Goal: Transaction & Acquisition: Download file/media

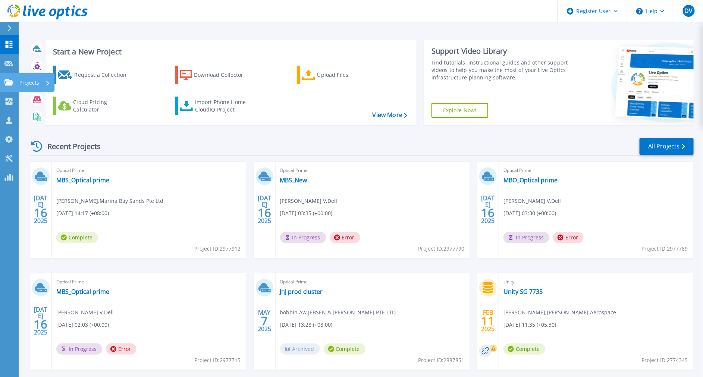
click at [10, 83] on icon at bounding box center [8, 82] width 9 height 6
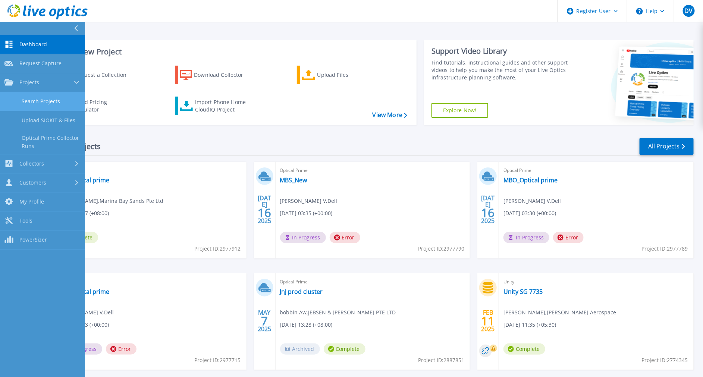
click at [21, 102] on link "Search Projects" at bounding box center [42, 101] width 85 height 19
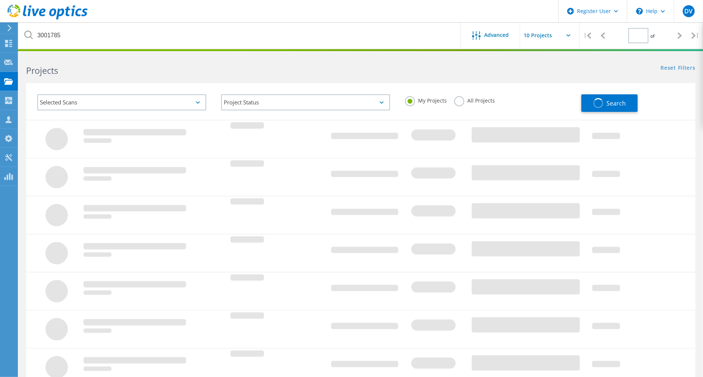
type input "1"
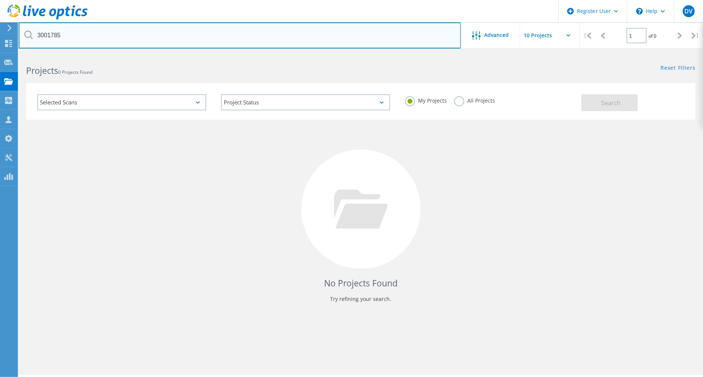
click at [247, 40] on input "3001785" at bounding box center [240, 35] width 443 height 26
click at [245, 40] on input "3001785" at bounding box center [240, 35] width 443 height 26
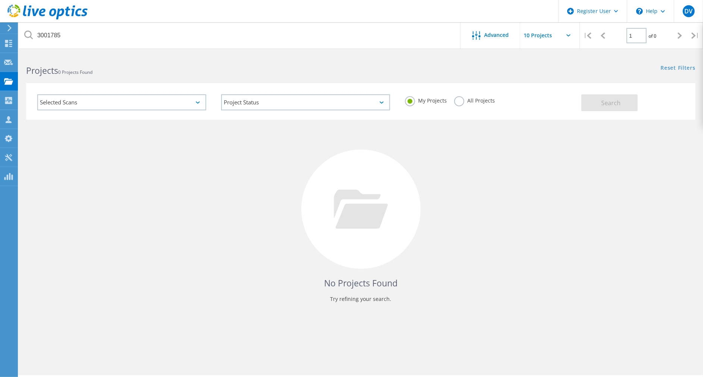
click at [463, 96] on label "All Projects" at bounding box center [475, 99] width 41 height 7
click at [0, 0] on input "All Projects" at bounding box center [0, 0] width 0 height 0
click at [630, 110] on button "Search" at bounding box center [610, 102] width 56 height 17
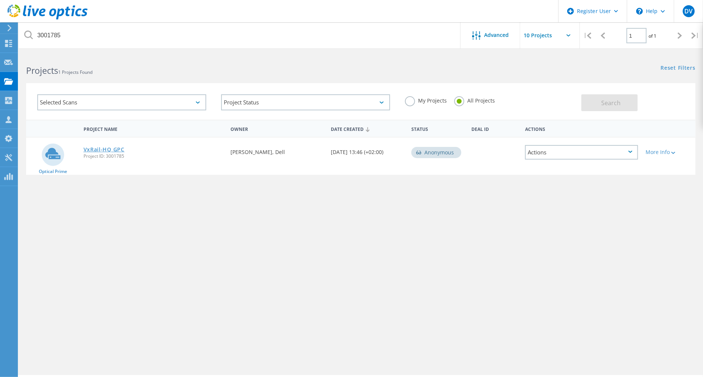
click at [91, 147] on link "VxRail-HQ GPC" at bounding box center [104, 149] width 41 height 5
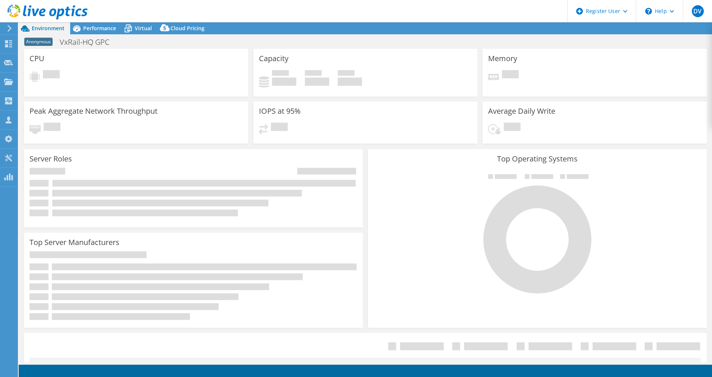
select select "[GEOGRAPHIC_DATA]"
select select "JPY"
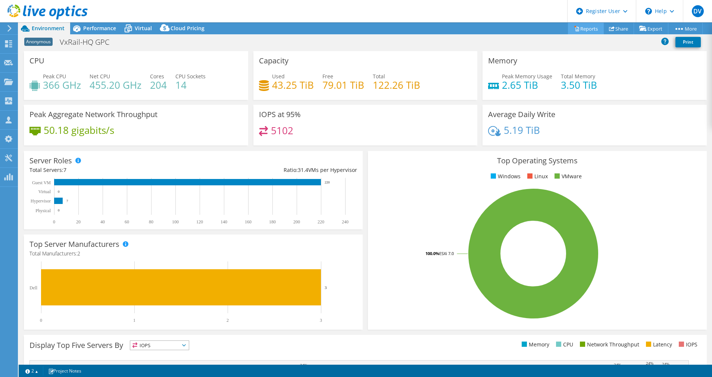
click at [581, 25] on link "Reports" at bounding box center [586, 29] width 36 height 12
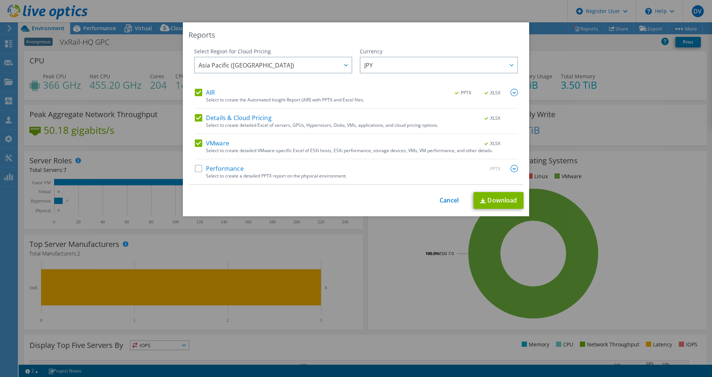
click at [252, 166] on div "Performance .PPTX" at bounding box center [356, 169] width 323 height 9
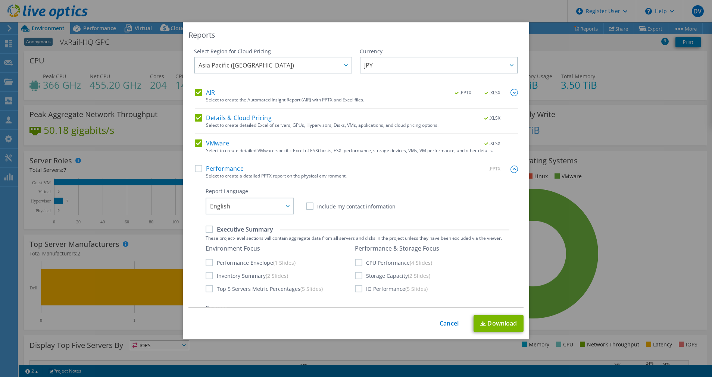
click at [195, 165] on label "Performance" at bounding box center [219, 168] width 49 height 7
click at [0, 0] on input "Performance" at bounding box center [0, 0] width 0 height 0
click at [511, 168] on img at bounding box center [514, 169] width 7 height 7
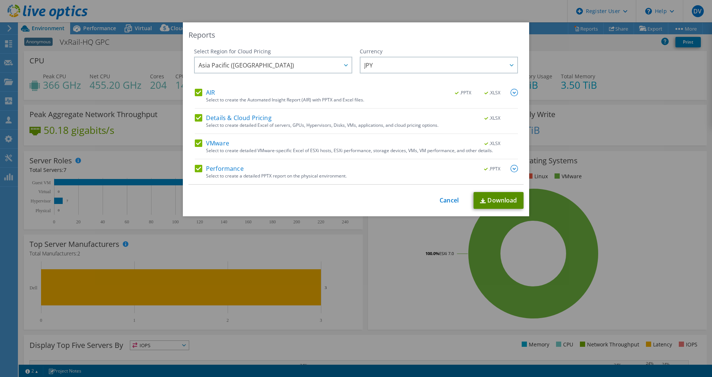
click at [497, 203] on link "Download" at bounding box center [499, 200] width 50 height 17
